Goal: Use online tool/utility: Utilize a website feature to perform a specific function

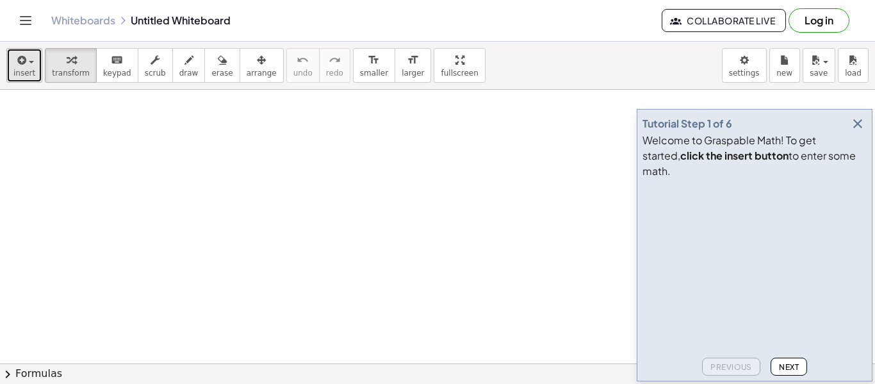
click at [28, 58] on div "button" at bounding box center [24, 59] width 22 height 15
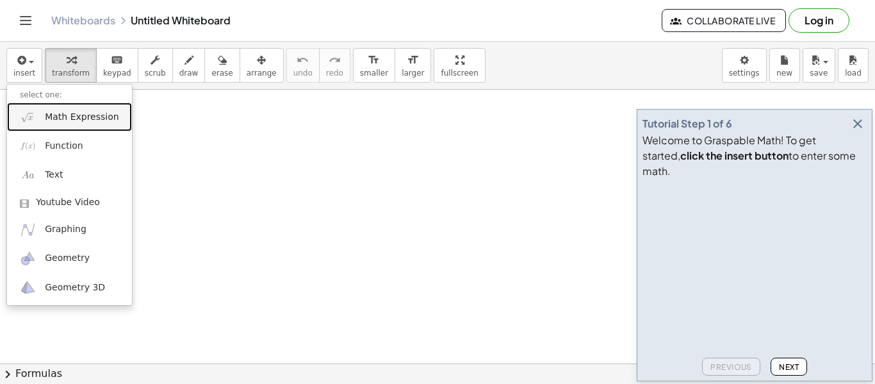
click at [81, 121] on span "Math Expression" at bounding box center [82, 117] width 74 height 13
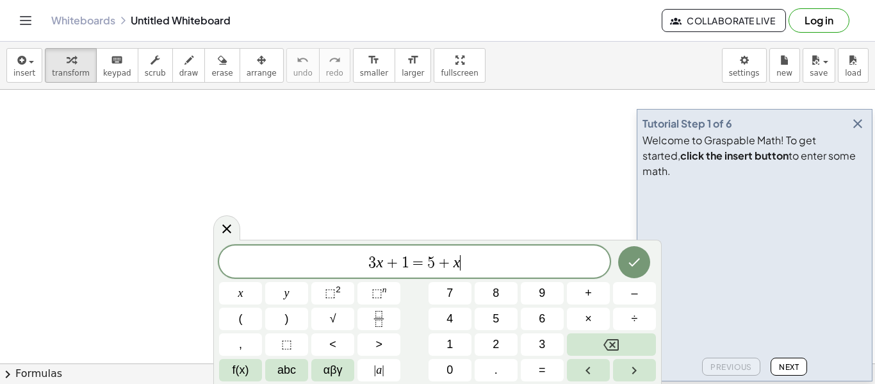
scroll to position [1, 0]
click at [629, 268] on icon "Done" at bounding box center [634, 261] width 15 height 15
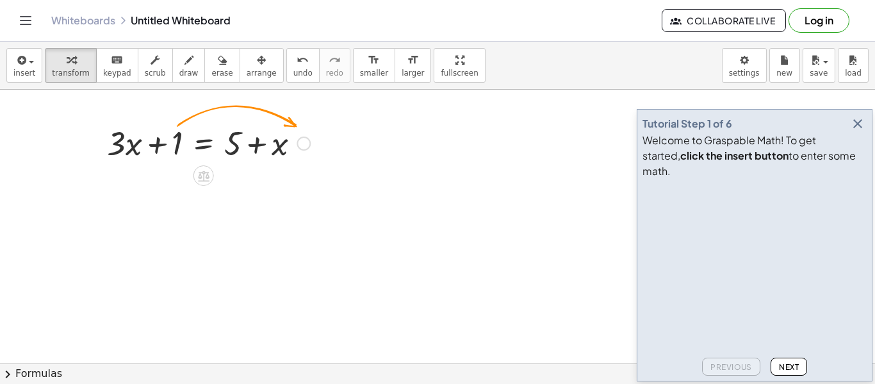
click at [172, 146] on div at bounding box center [209, 142] width 216 height 44
drag, startPoint x: 173, startPoint y: 144, endPoint x: 256, endPoint y: 143, distance: 83.3
click at [256, 143] on div at bounding box center [209, 142] width 216 height 44
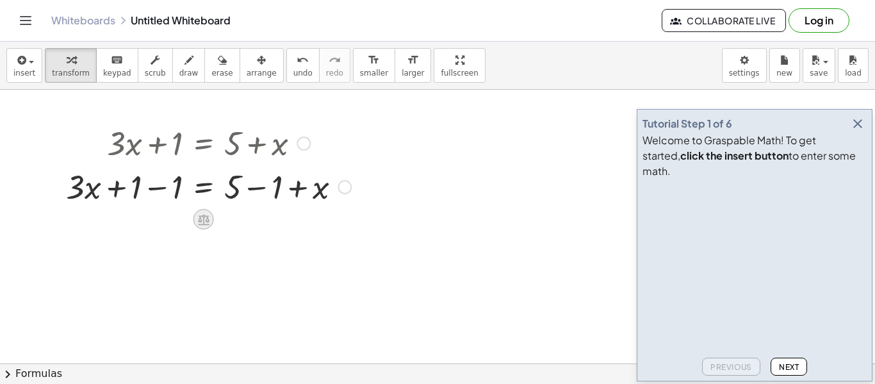
click at [205, 217] on icon at bounding box center [203, 219] width 13 height 13
click at [345, 188] on div at bounding box center [345, 187] width 14 height 14
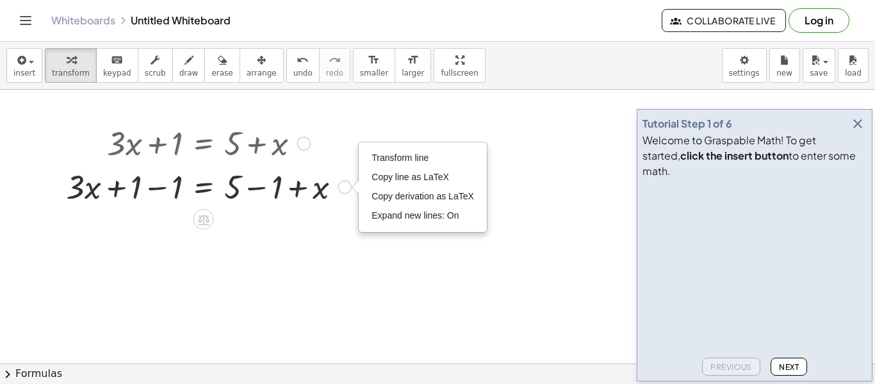
click at [345, 188] on div "Transform line Copy line as LaTeX Copy derivation as LaTeX Expand new lines: On" at bounding box center [345, 187] width 14 height 14
click at [161, 184] on div at bounding box center [209, 186] width 298 height 44
